Goal: Use online tool/utility: Utilize a website feature to perform a specific function

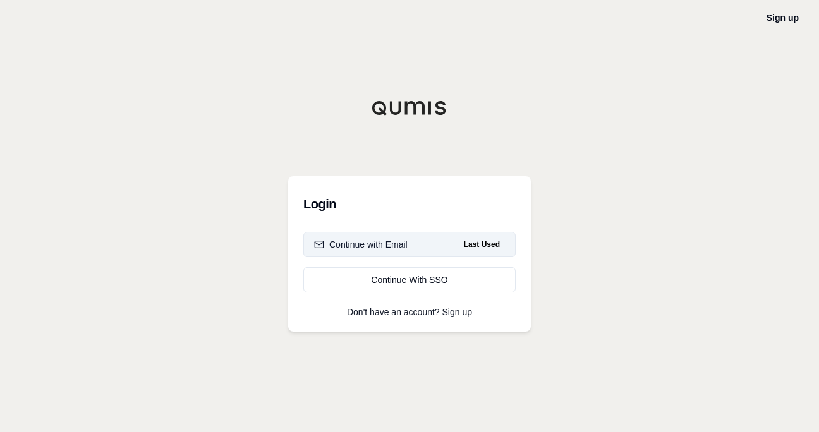
click at [413, 243] on button "Continue with Email Last Used" at bounding box center [409, 244] width 212 height 25
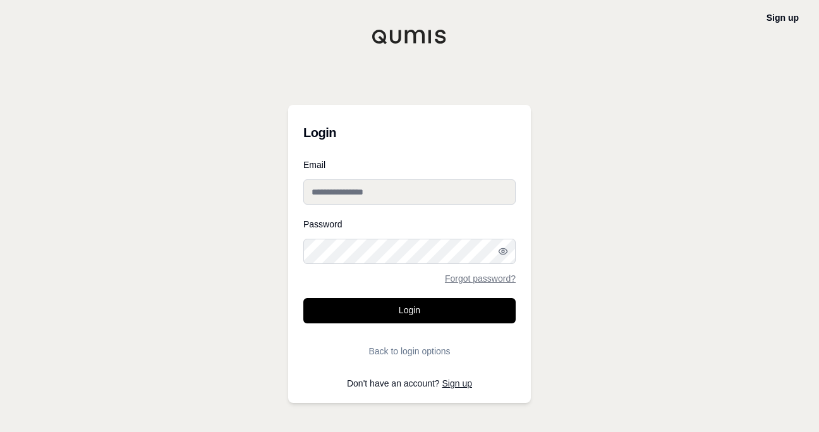
type input "**********"
click at [412, 190] on input "**********" at bounding box center [409, 191] width 212 height 25
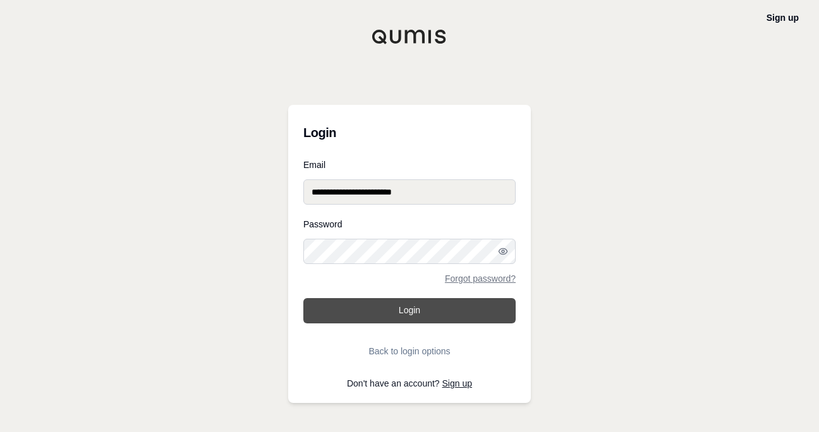
click at [409, 303] on button "Login" at bounding box center [409, 310] width 212 height 25
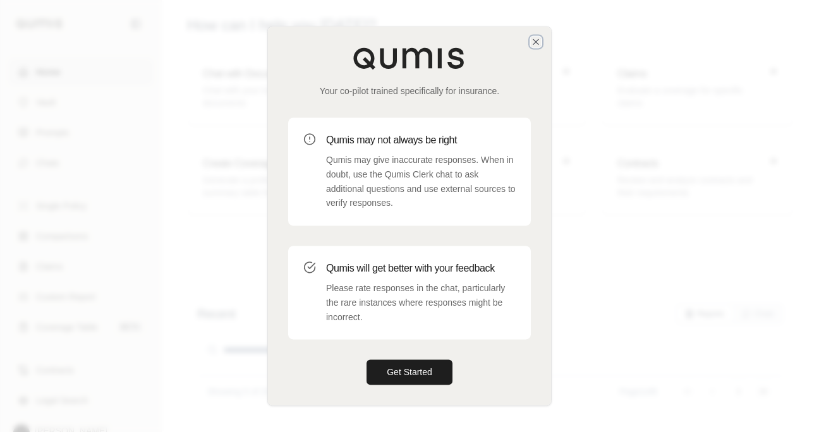
click at [538, 40] on icon "button" at bounding box center [536, 42] width 10 height 10
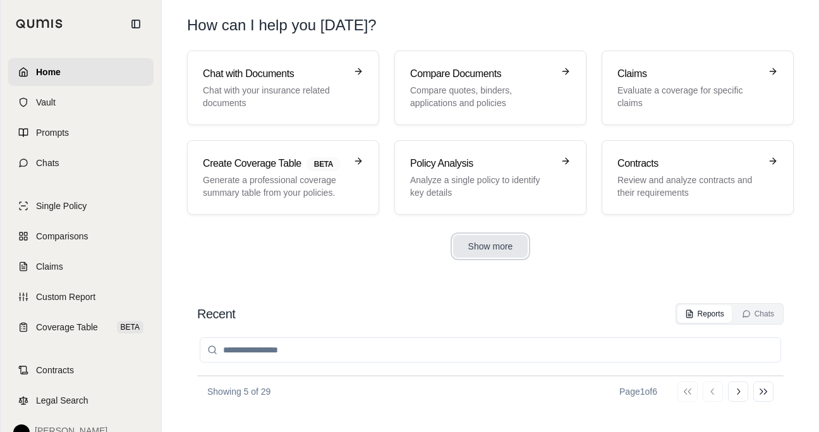
click at [498, 246] on button "Show more" at bounding box center [490, 246] width 75 height 23
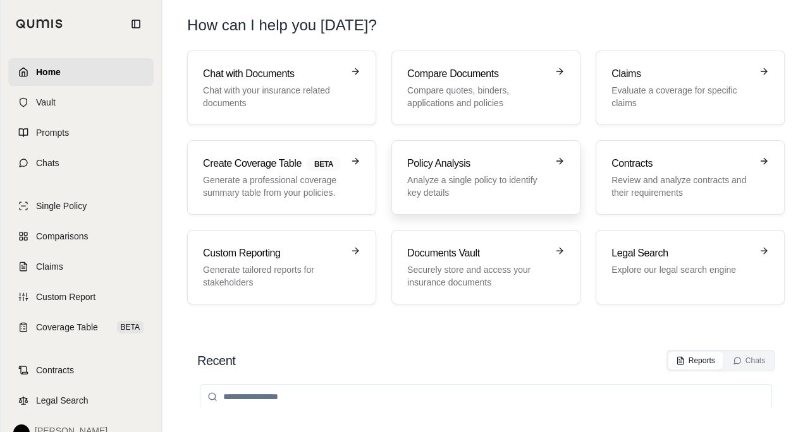
click at [487, 163] on h3 "Policy Analysis" at bounding box center [477, 163] width 140 height 15
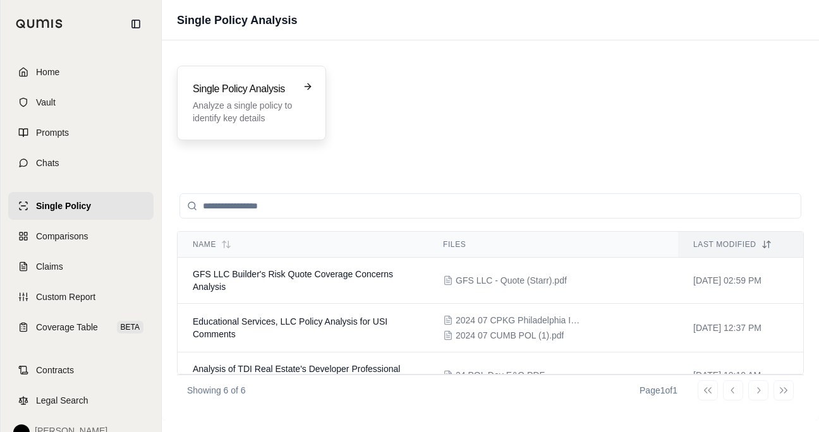
click at [205, 84] on h3 "Single Policy Analysis" at bounding box center [243, 89] width 100 height 15
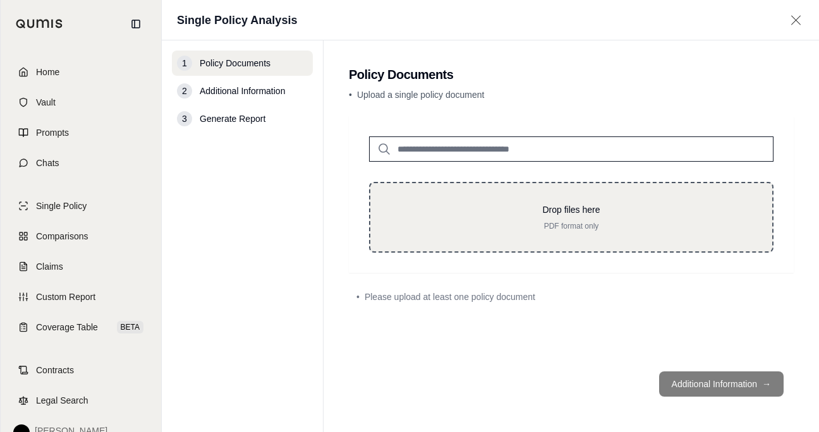
click at [549, 221] on p "PDF format only" at bounding box center [572, 226] width 362 height 10
type input "**********"
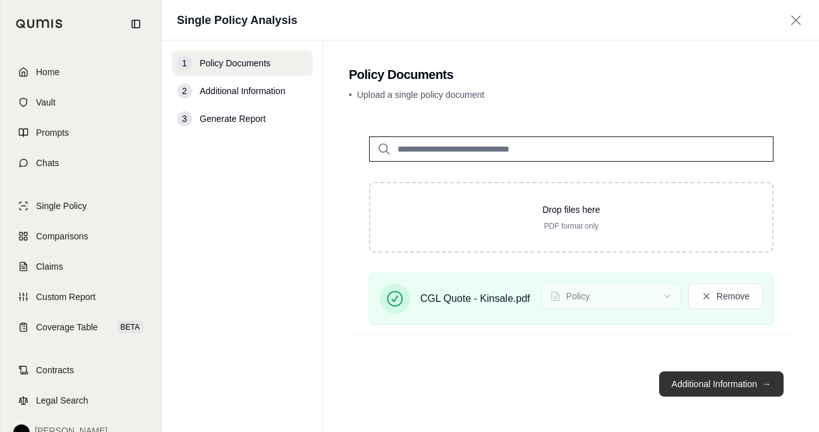
click at [708, 384] on button "Additional Information →" at bounding box center [721, 384] width 125 height 25
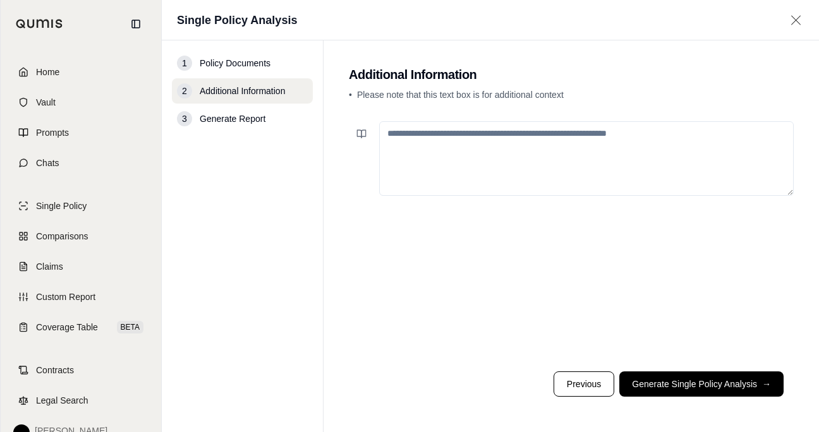
click at [533, 159] on textarea at bounding box center [586, 158] width 415 height 75
type textarea "*"
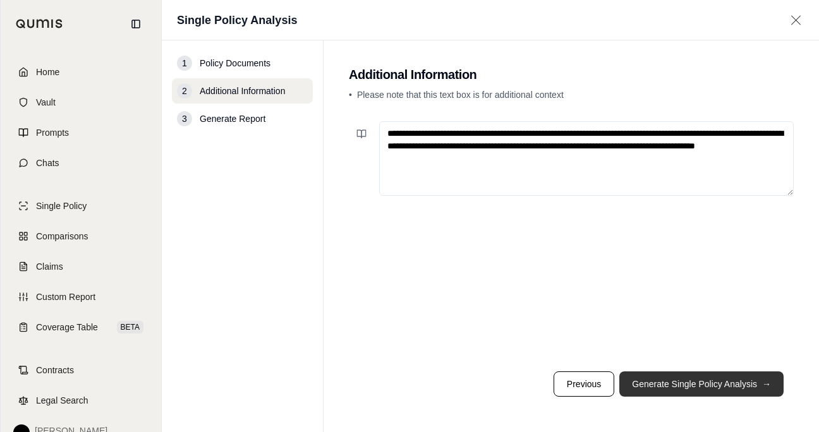
type textarea "**********"
click at [746, 384] on button "Generate Single Policy Analysis →" at bounding box center [701, 384] width 164 height 25
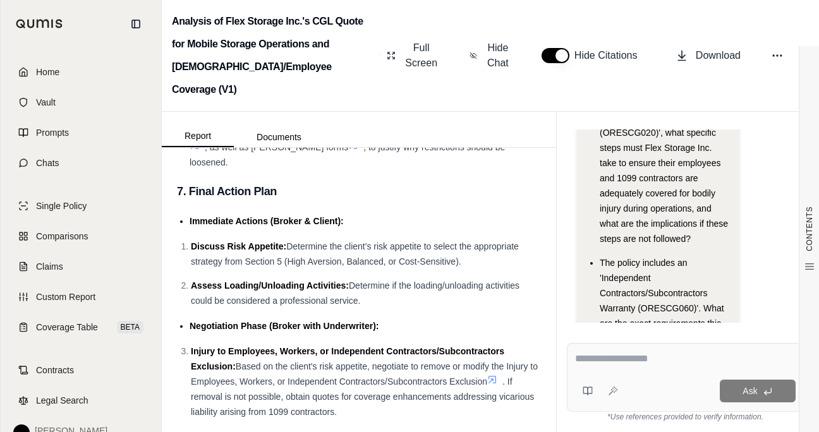
scroll to position [3997, 0]
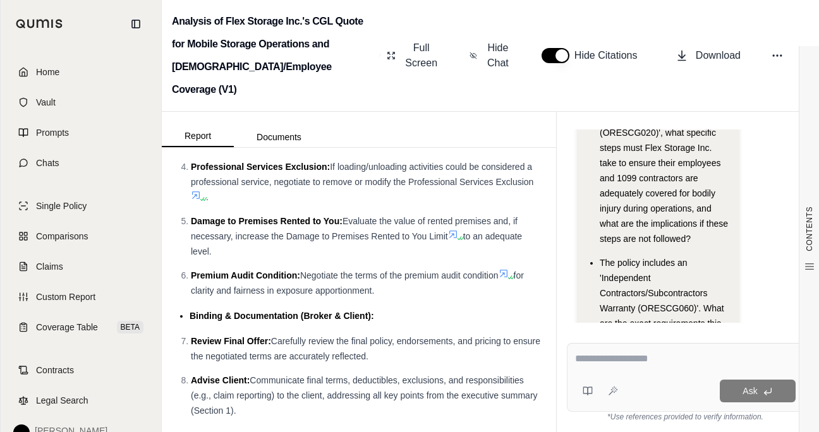
click at [371, 270] on span "Negotiate the terms of the premium audit condition" at bounding box center [399, 275] width 198 height 10
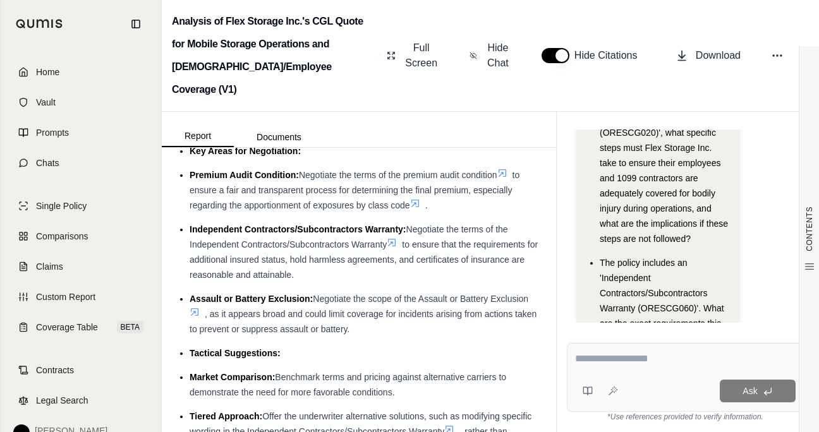
scroll to position [3302, 0]
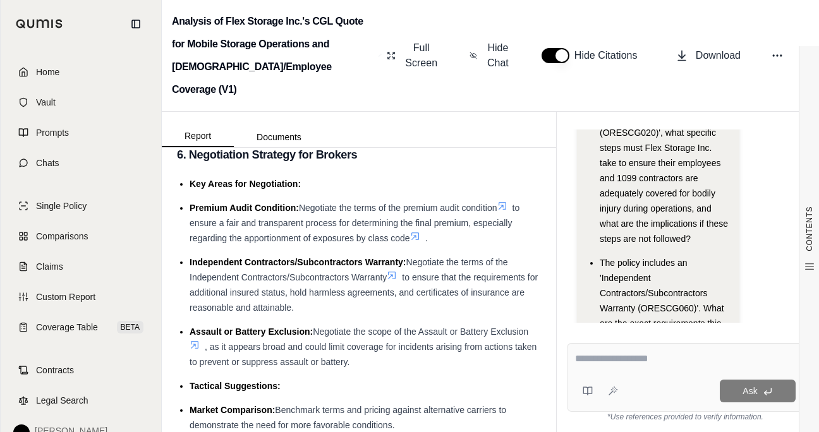
click at [392, 279] on icon at bounding box center [392, 275] width 10 height 10
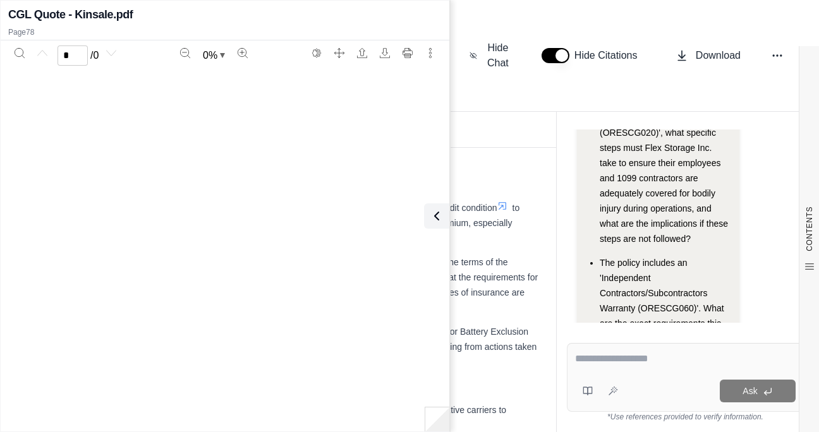
scroll to position [318, 0]
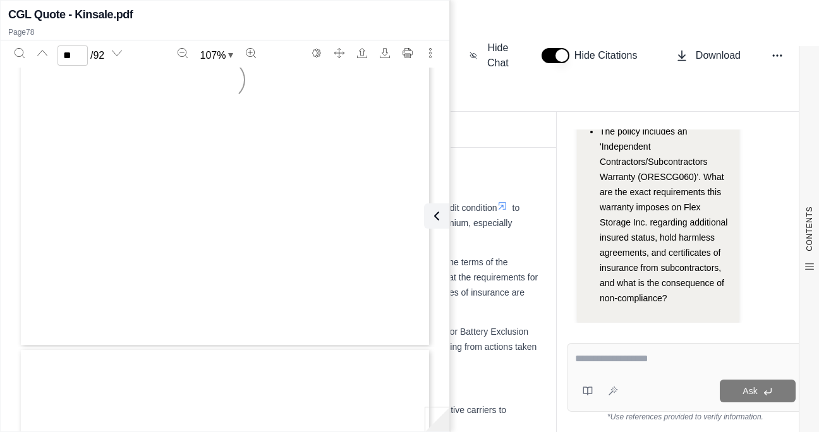
type input "**"
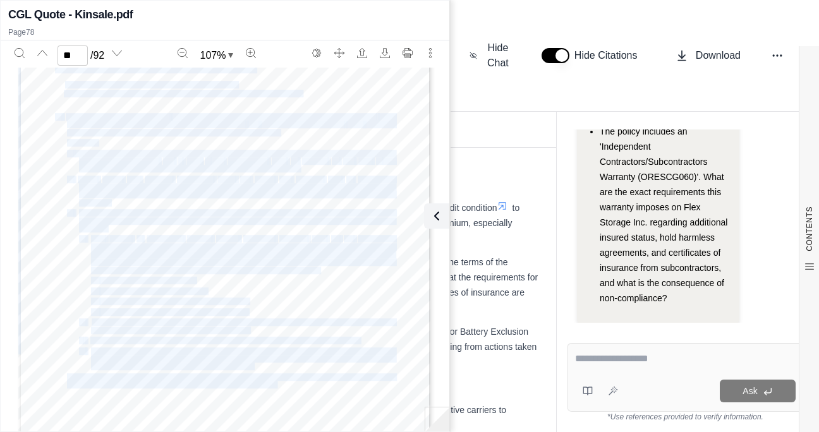
scroll to position [41313, 0]
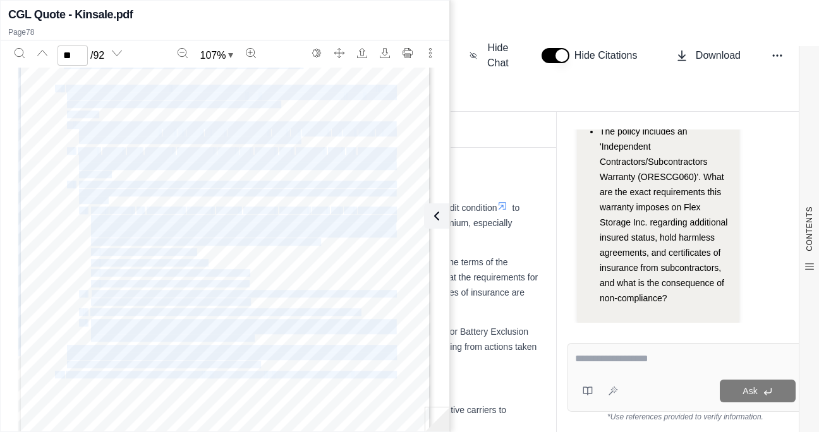
drag, startPoint x: 59, startPoint y: 104, endPoint x: 255, endPoint y: 362, distance: 324.2
click at [255, 362] on div "ORES CG-060 12 22 Includes copyrighted material of ISO Properties, Inc., with i…" at bounding box center [224, 209] width 413 height 535
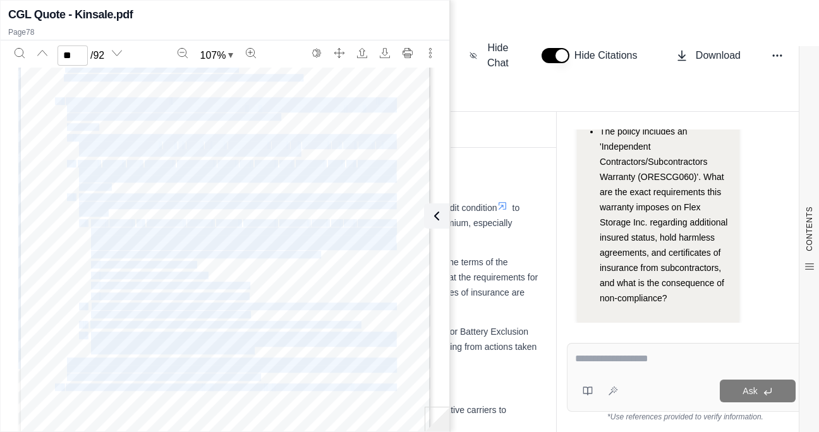
scroll to position [41376, 0]
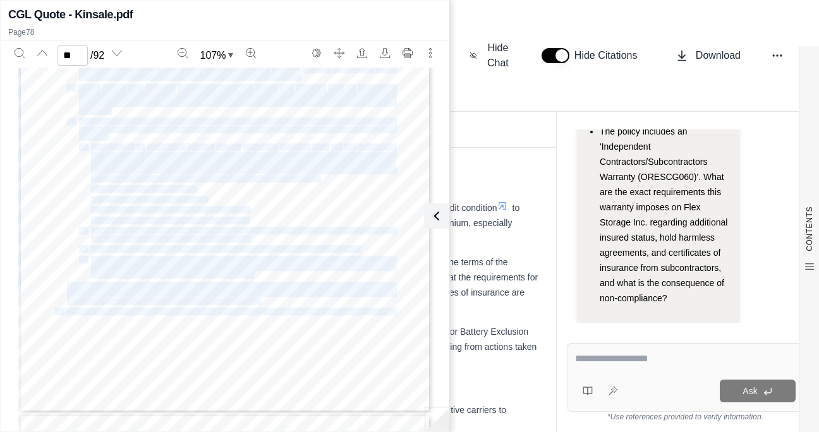
click at [337, 313] on span "Section IV – Conditions" at bounding box center [312, 311] width 76 height 7
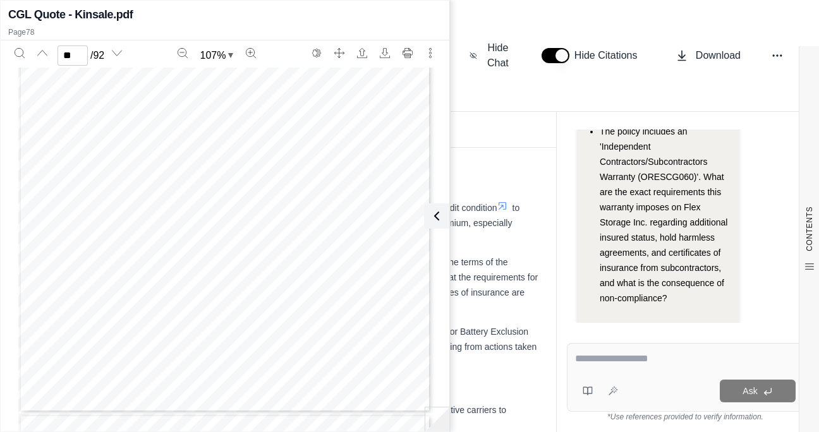
click at [497, 329] on li "Assault or Battery Exclusion: Negotiate the scope of the Assault or Battery Exc…" at bounding box center [365, 347] width 351 height 46
click at [503, 394] on li "Tactical Suggestions:" at bounding box center [365, 386] width 351 height 15
click at [460, 13] on div "Analysis of Flex Storage Inc.'s CGL Quote for Mobile Storage Operations and [DE…" at bounding box center [490, 56] width 657 height 112
click at [446, 218] on button at bounding box center [434, 216] width 25 height 25
